Goal: Task Accomplishment & Management: Manage account settings

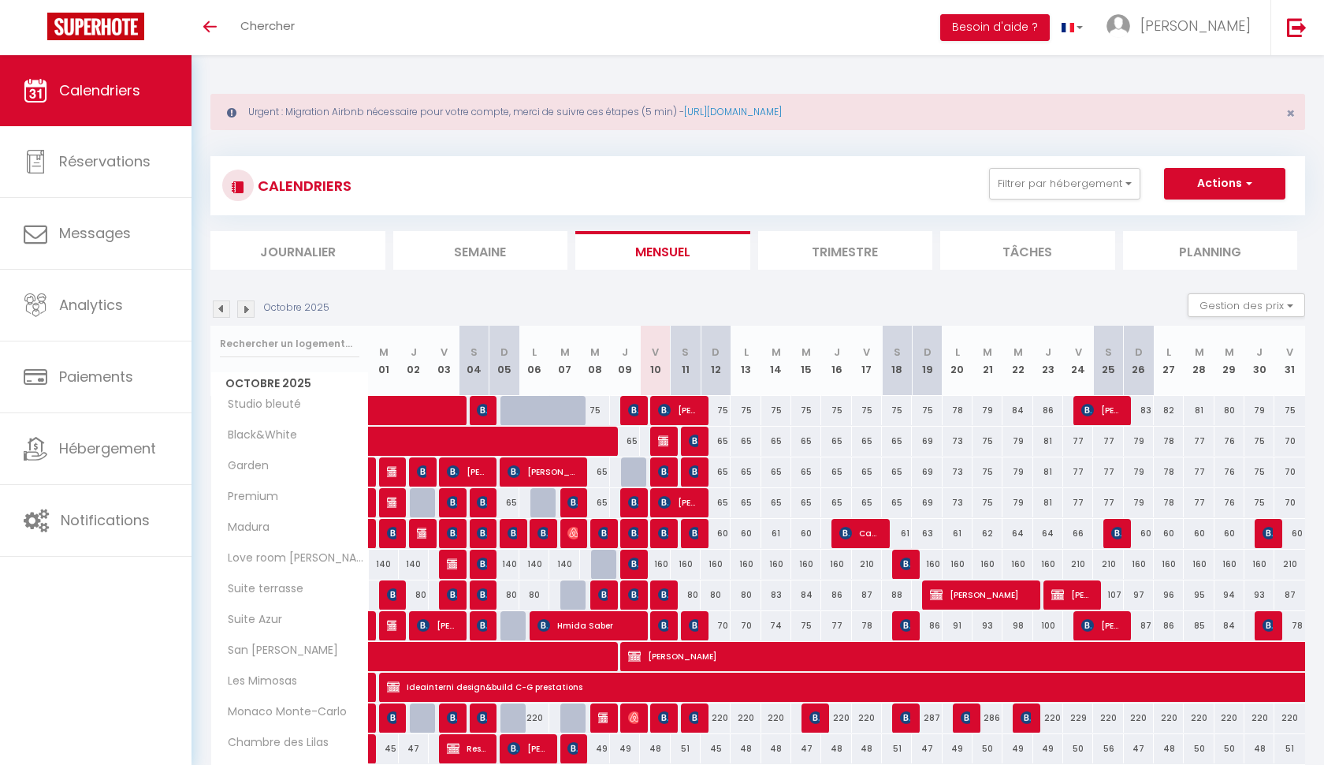
click at [660, 559] on div "160" at bounding box center [655, 563] width 30 height 29
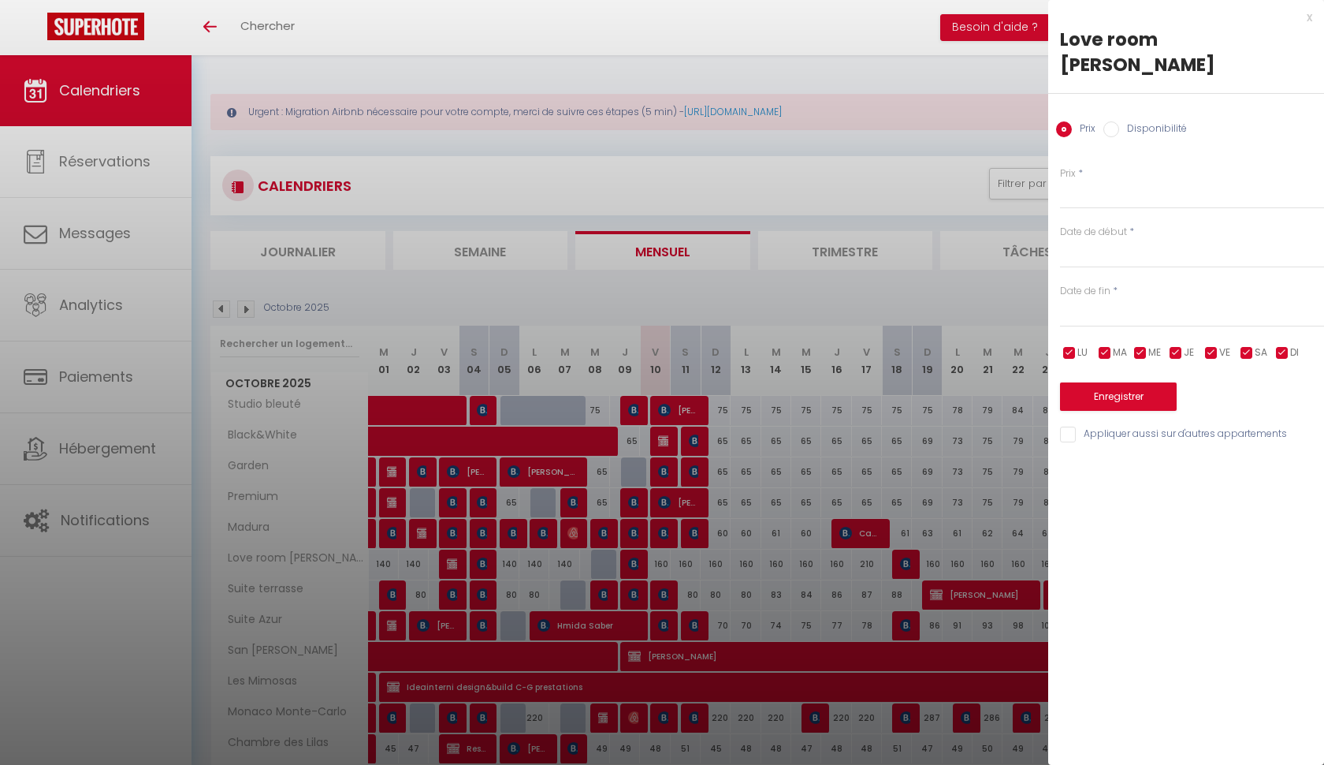
type input "160"
type input "Ven 10 Octobre 2025"
type input "Sam 11 Octobre 2025"
click at [663, 556] on div at bounding box center [662, 382] width 1324 height 765
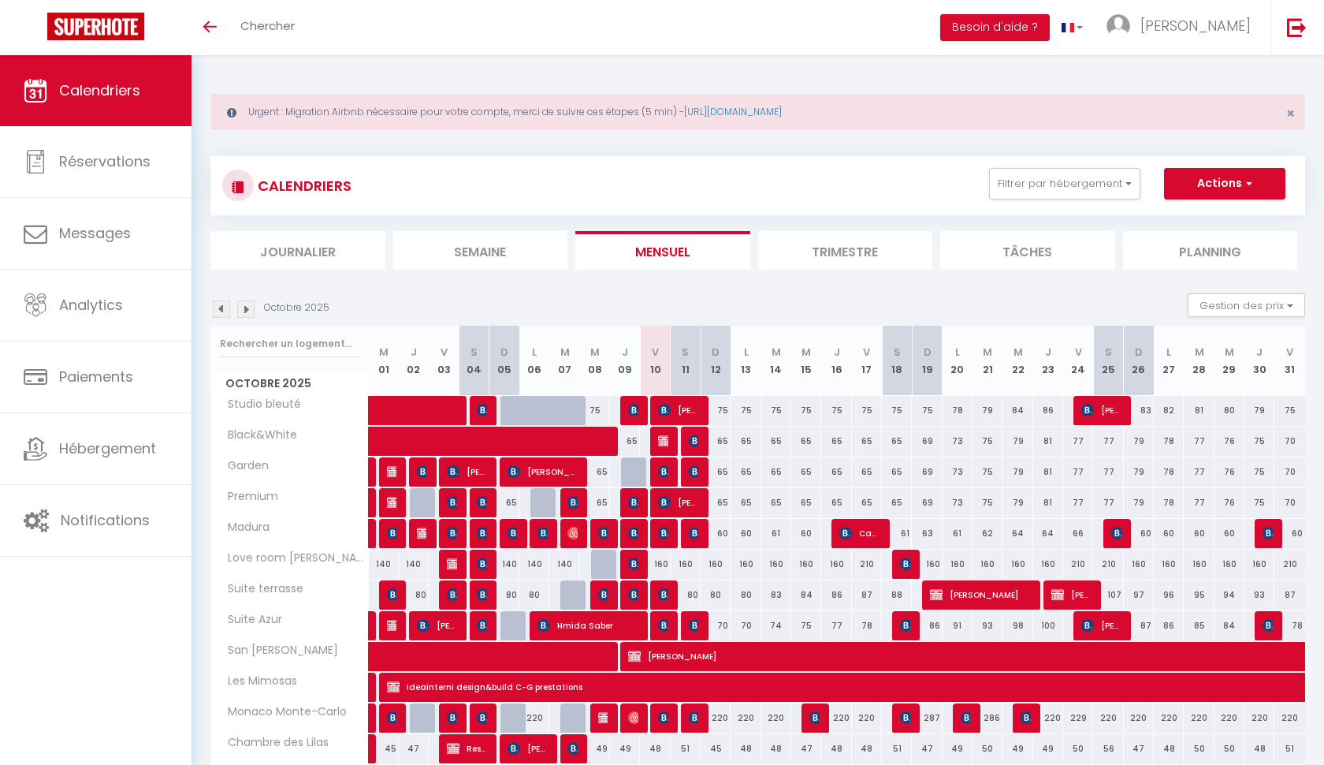
click at [661, 562] on div "160" at bounding box center [655, 563] width 30 height 29
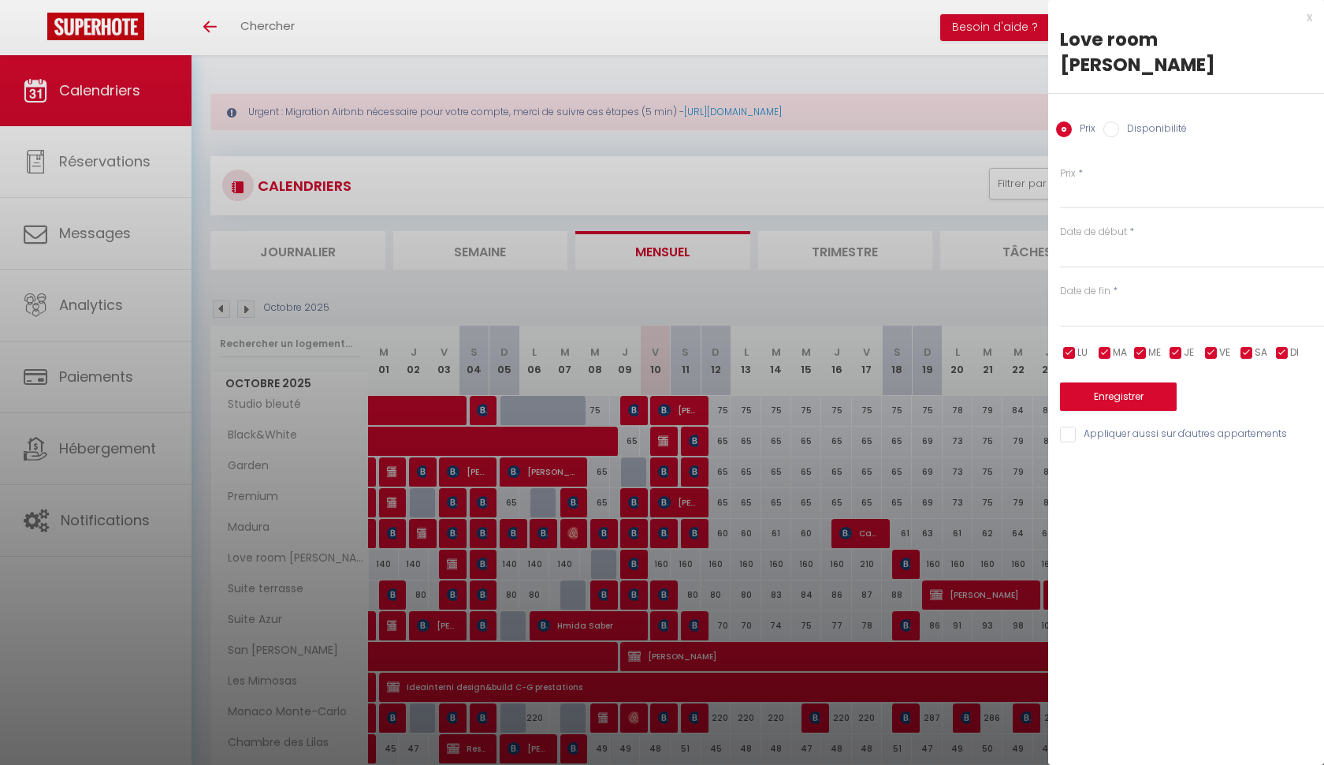
type input "160"
type input "Ven 10 Octobre 2025"
type input "Sam 11 Octobre 2025"
click at [661, 562] on div at bounding box center [662, 382] width 1324 height 765
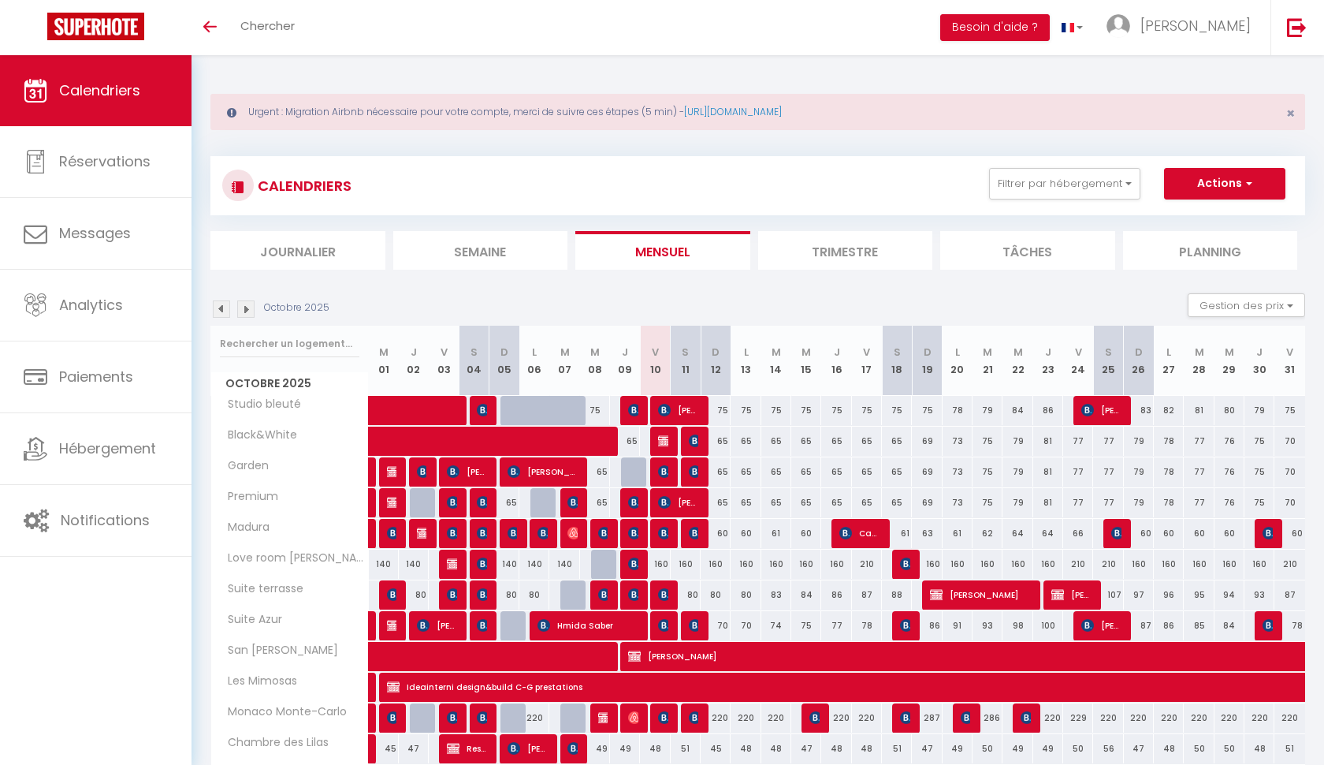
click at [661, 560] on div "160" at bounding box center [655, 563] width 30 height 29
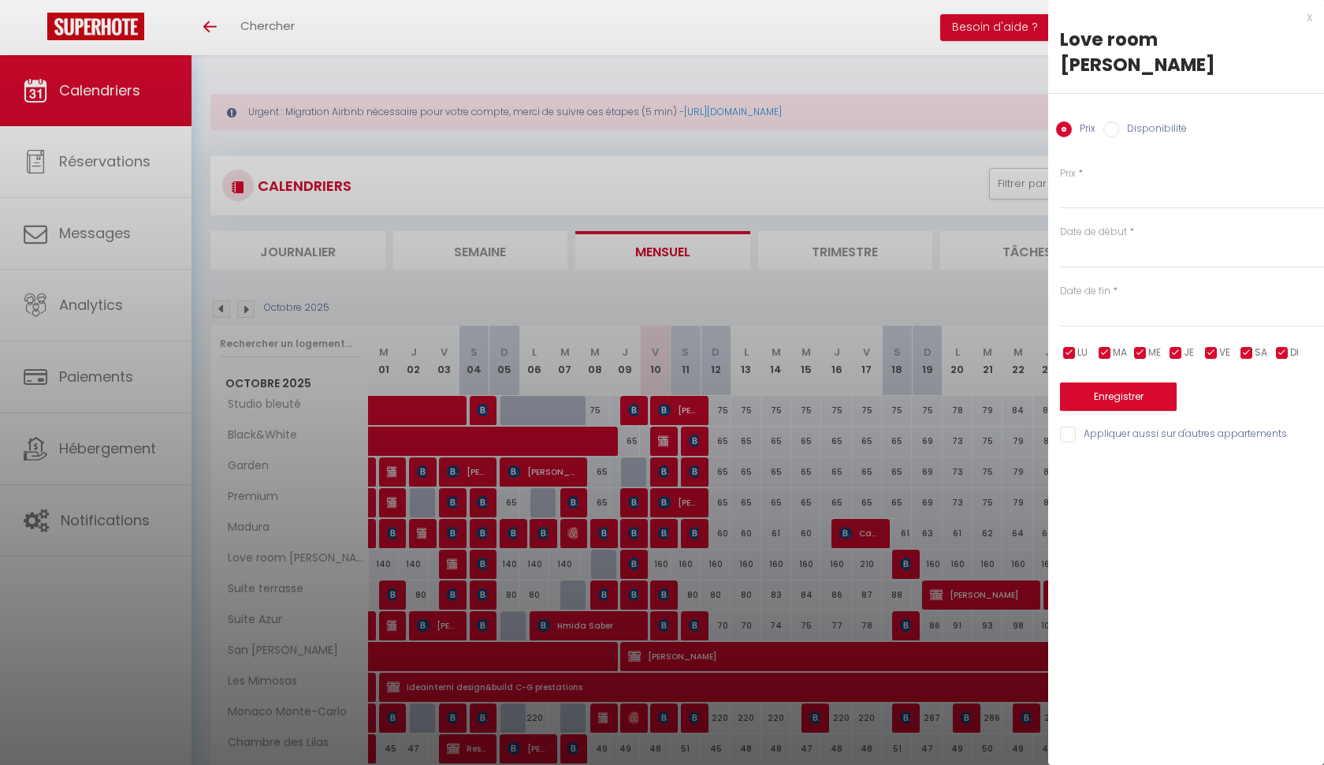
type input "160"
type input "Ven 10 Octobre 2025"
type input "Sam 11 Octobre 2025"
click at [1096, 181] on input "160" at bounding box center [1192, 195] width 264 height 28
type input "140"
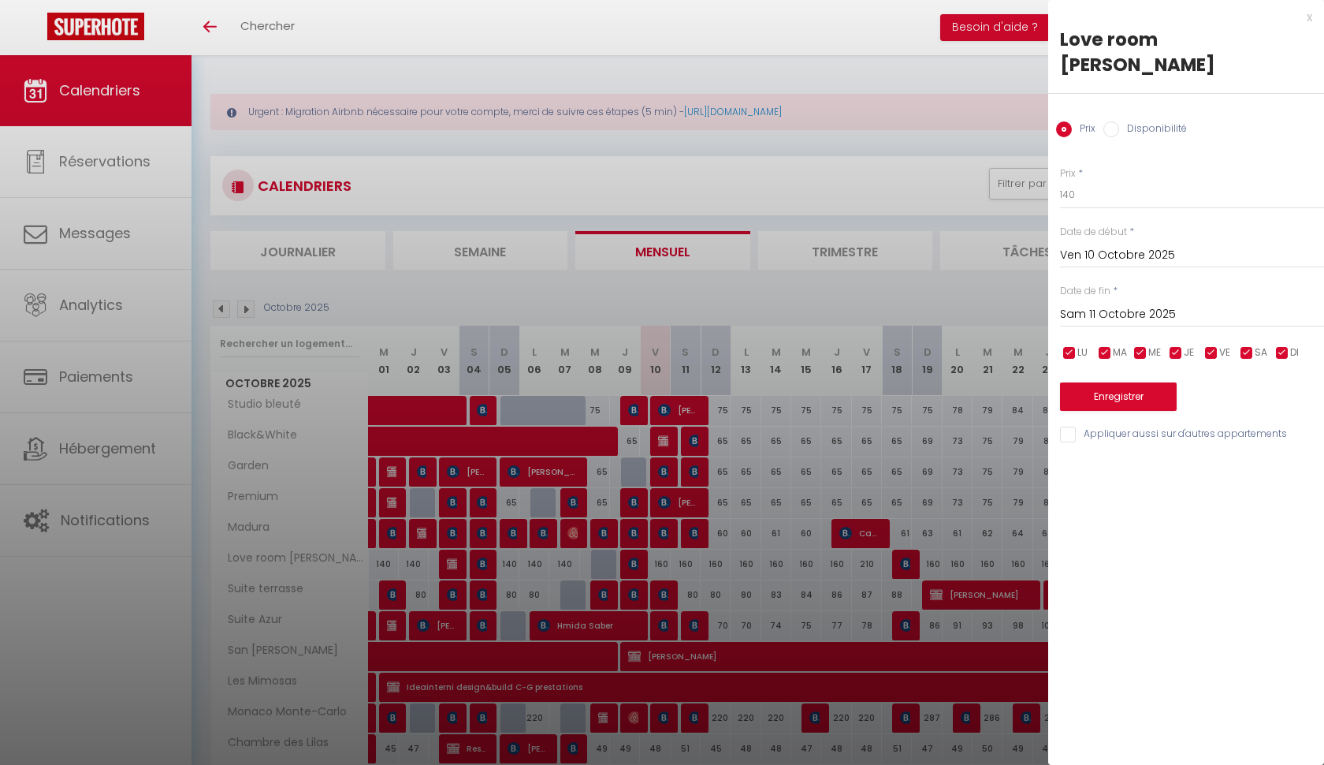
click at [1122, 382] on button "Enregistrer" at bounding box center [1118, 396] width 117 height 28
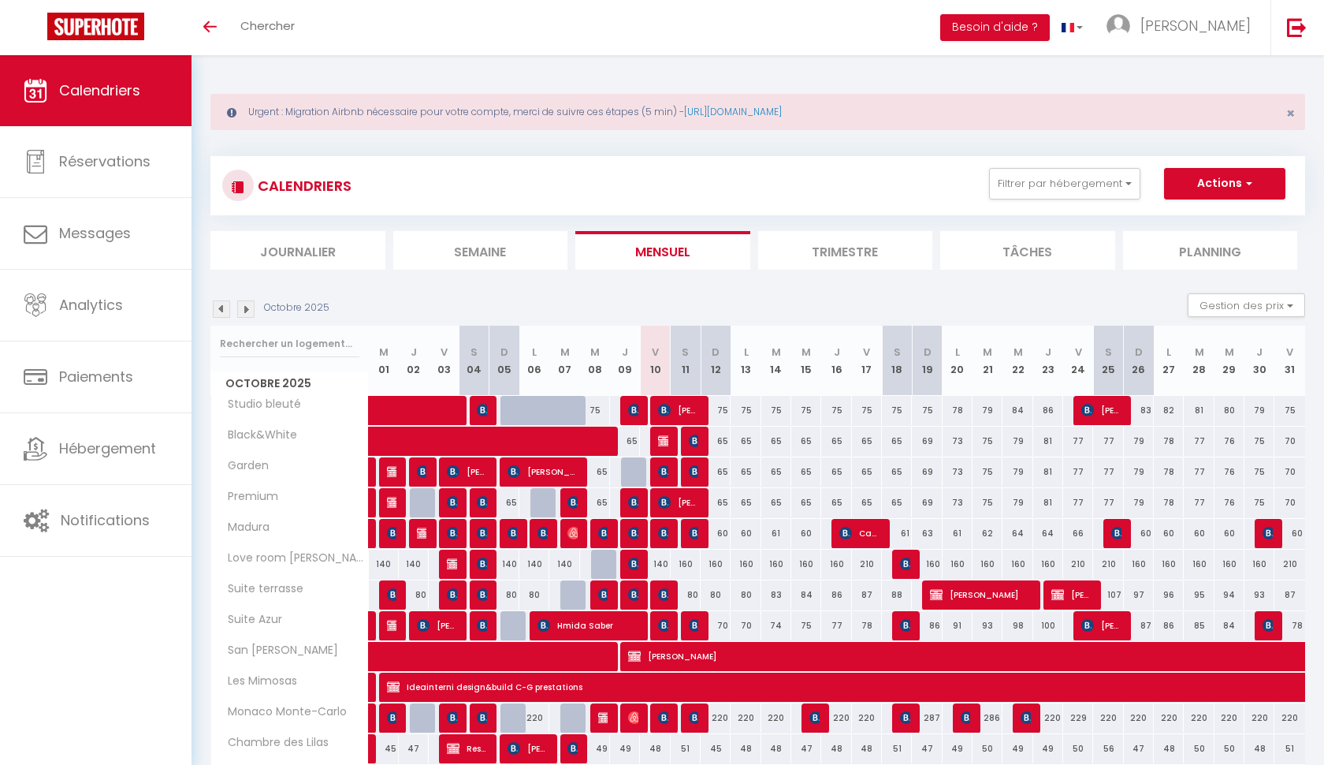
click at [687, 562] on div "160" at bounding box center [686, 563] width 30 height 29
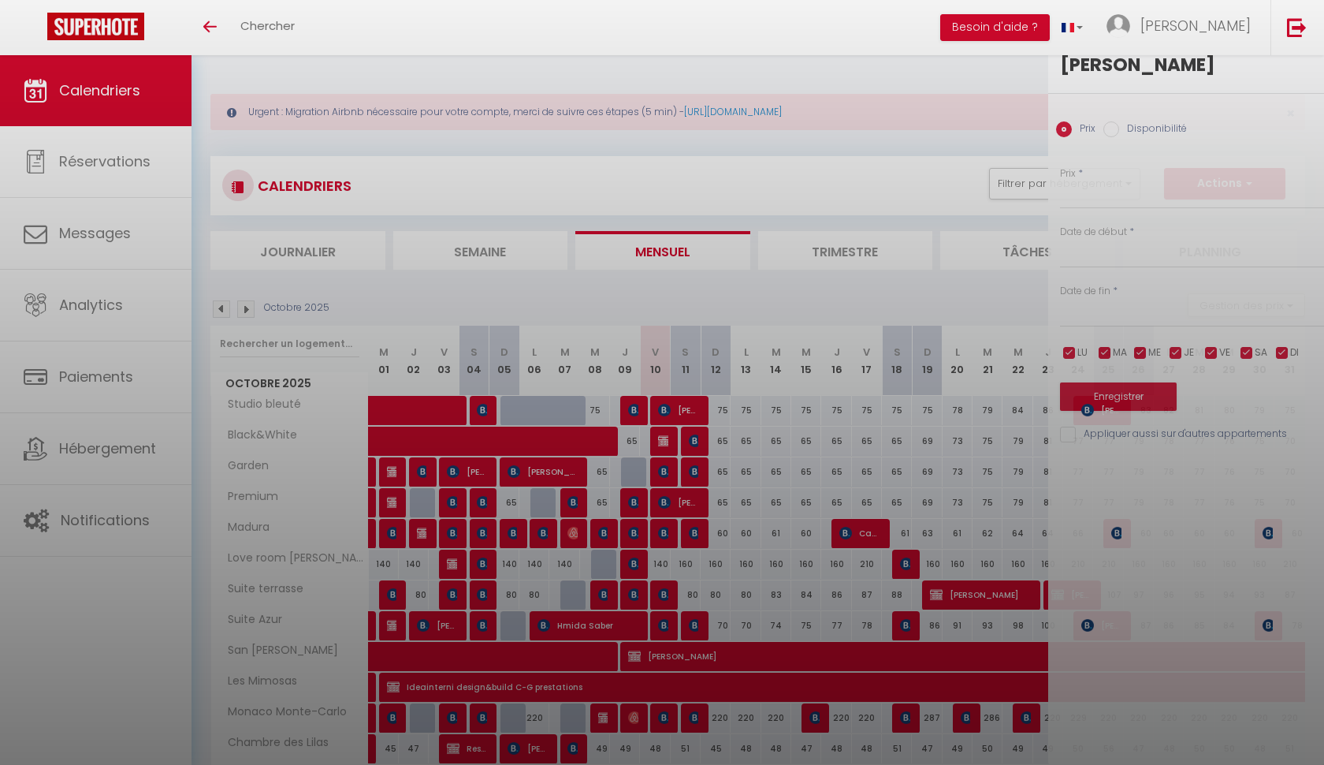
type input "160"
type input "Sam 11 Octobre 2025"
type input "Dim 12 Octobre 2025"
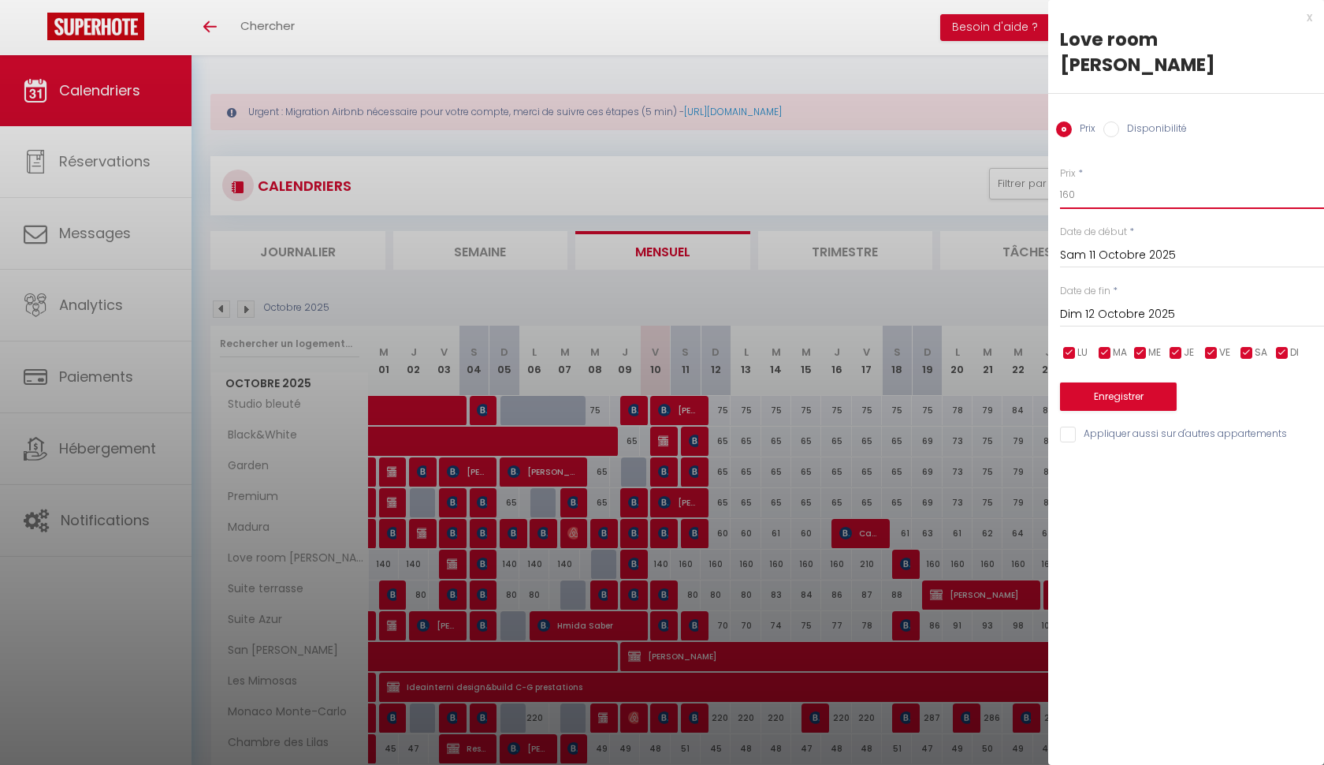
click at [1096, 181] on input "160" at bounding box center [1192, 195] width 264 height 28
type input "140"
click at [1110, 363] on div "Enregistrer" at bounding box center [1192, 387] width 264 height 48
click at [1104, 382] on button "Enregistrer" at bounding box center [1118, 396] width 117 height 28
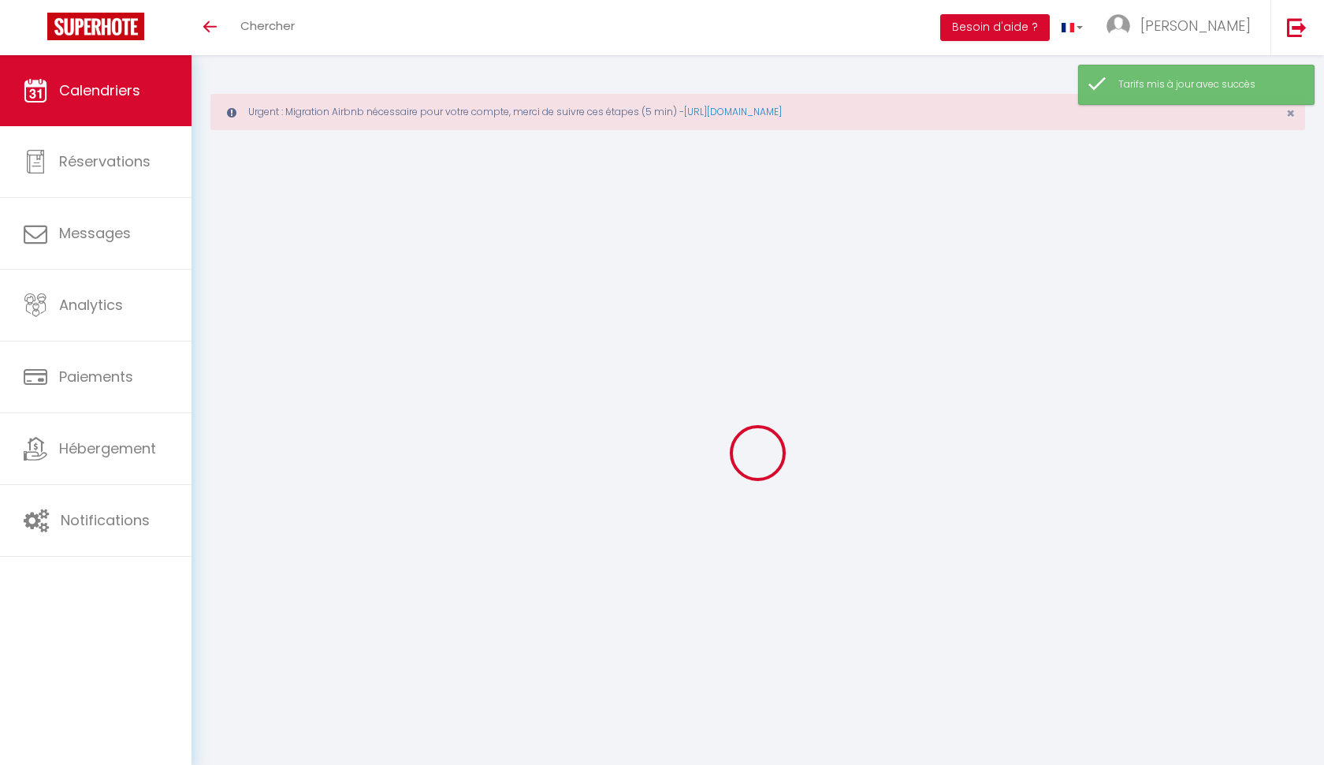
click at [1104, 356] on body "🟢 Des questions ou besoin d'assistance pour la migration AirBnB? Prenez rdv >>>…" at bounding box center [662, 437] width 1324 height 765
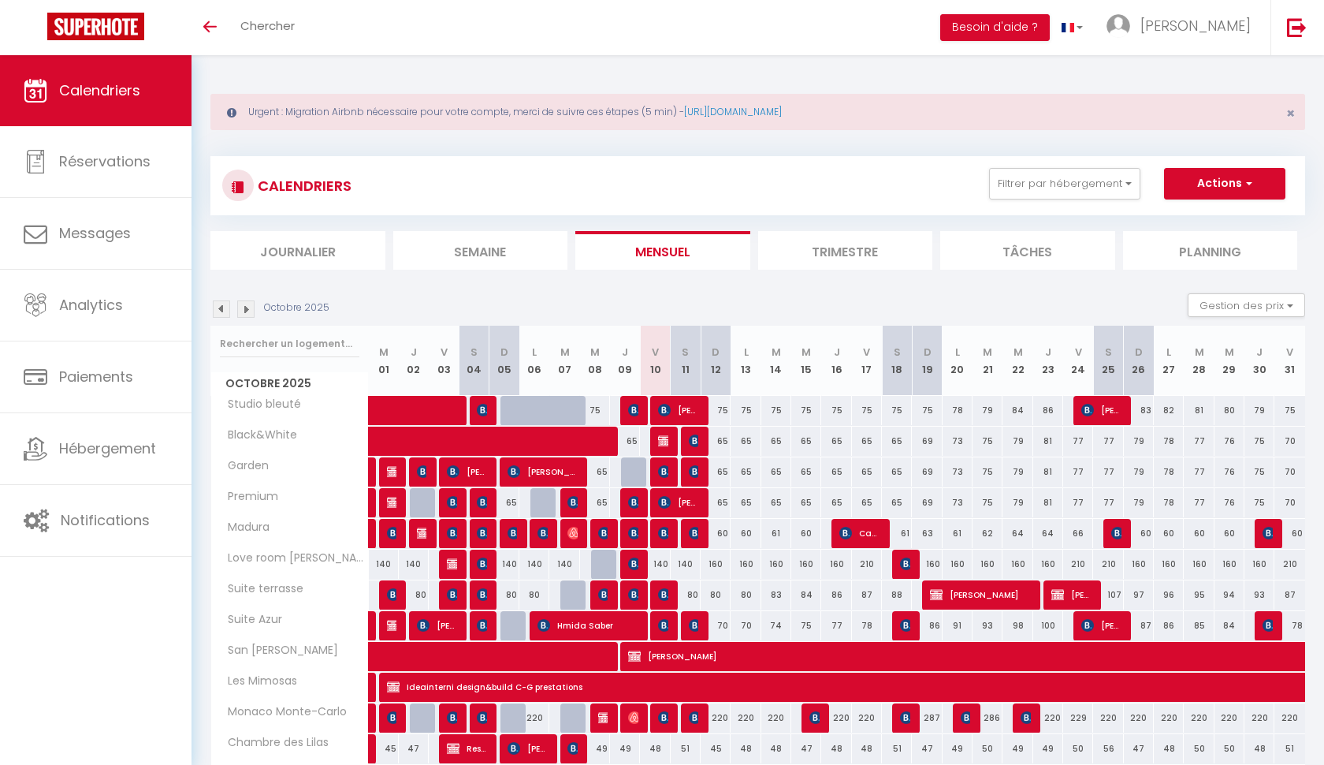
click at [634, 532] on img at bounding box center [634, 533] width 13 height 13
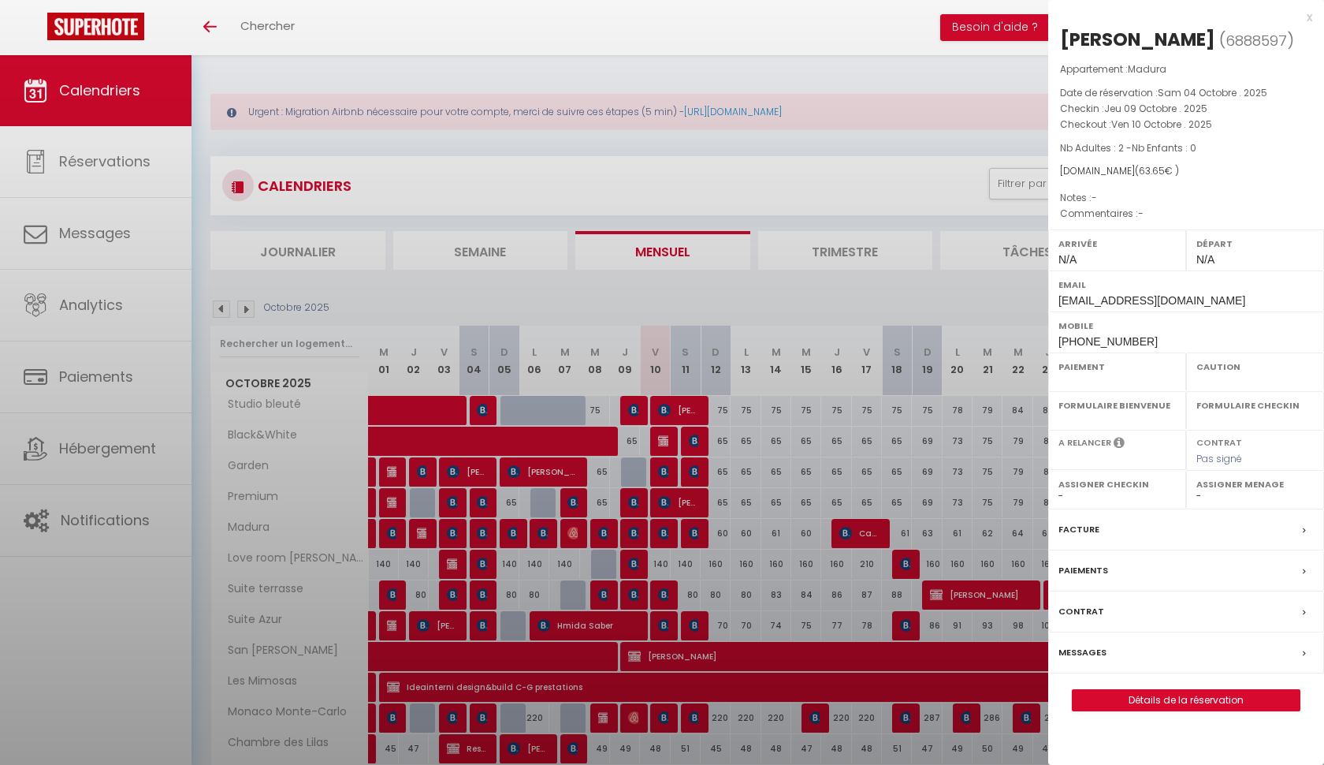
select select "KO"
select select "0"
select select "1"
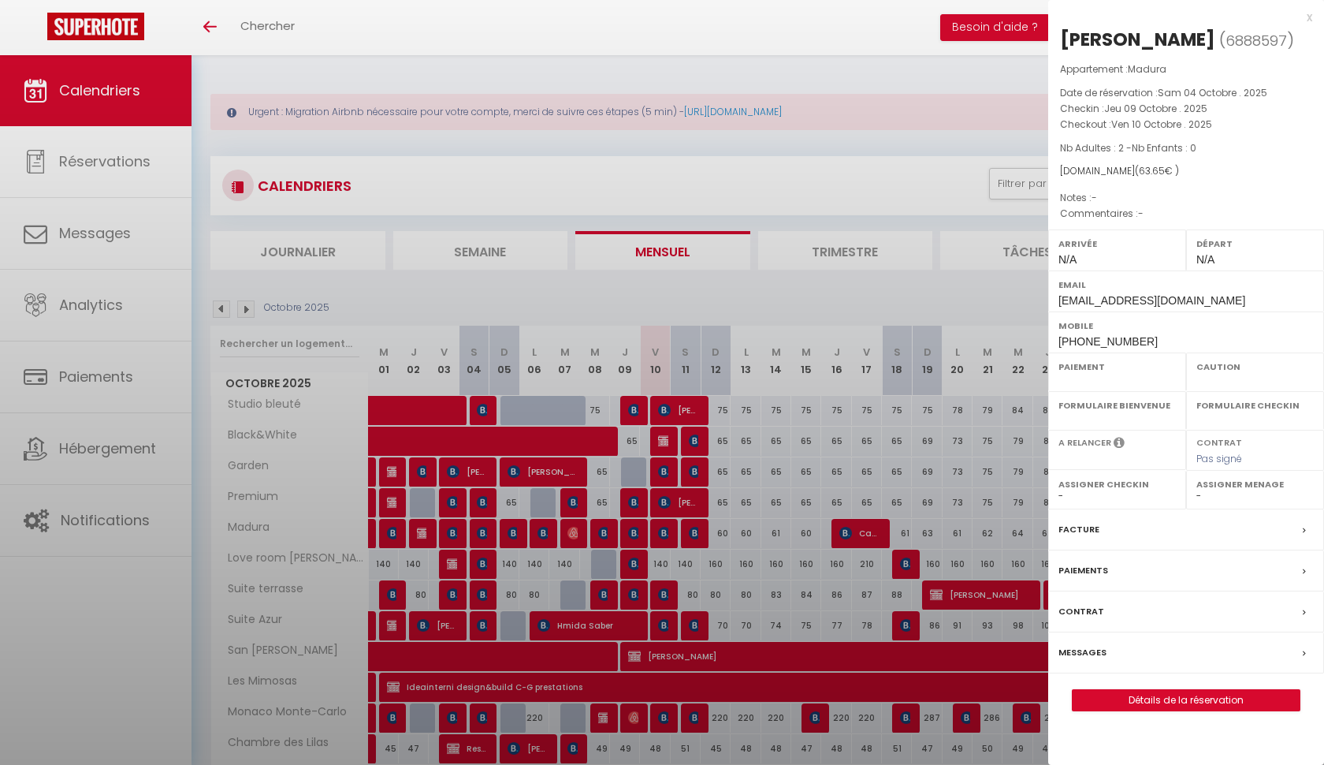
select select
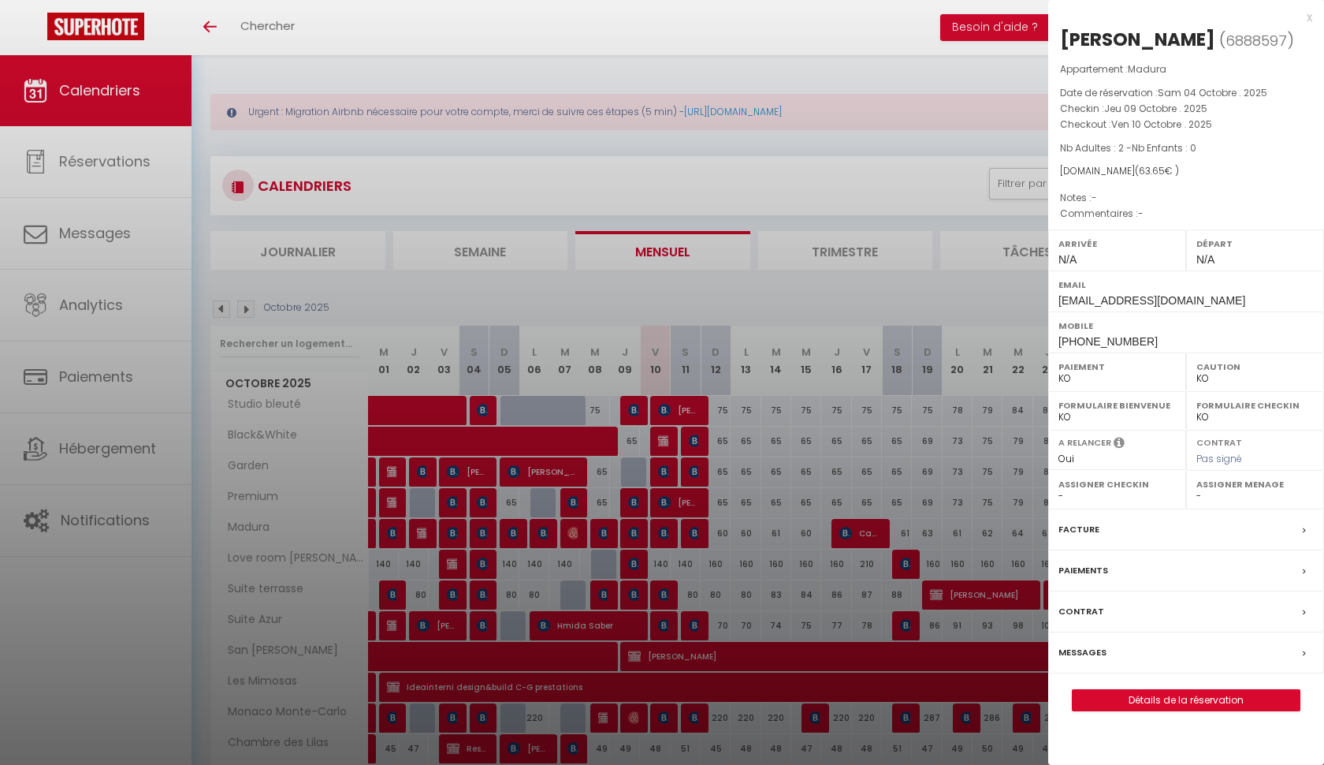
select select "38788"
click at [634, 532] on div at bounding box center [662, 382] width 1324 height 765
